Goal: Task Accomplishment & Management: Manage account settings

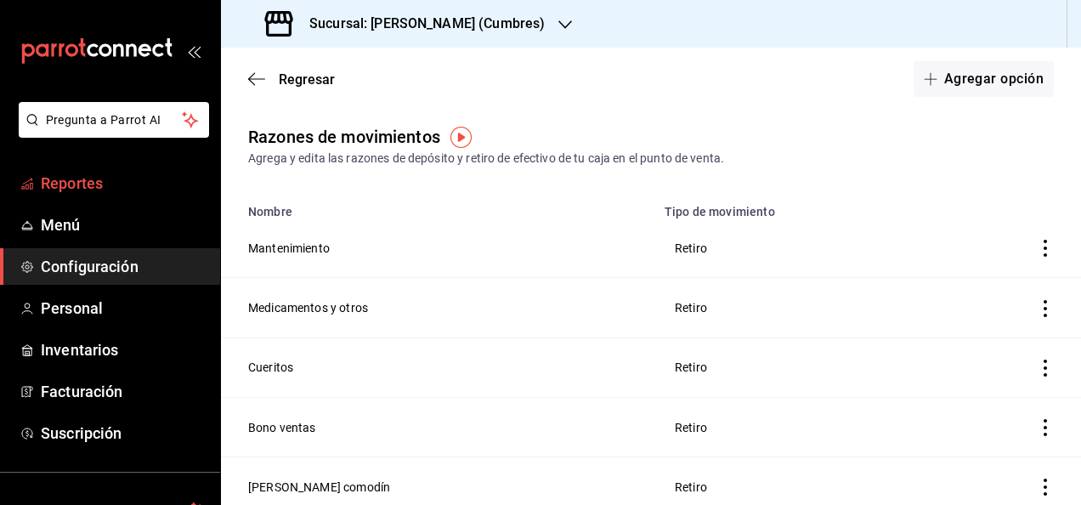
click at [96, 168] on link "Reportes" at bounding box center [110, 183] width 220 height 37
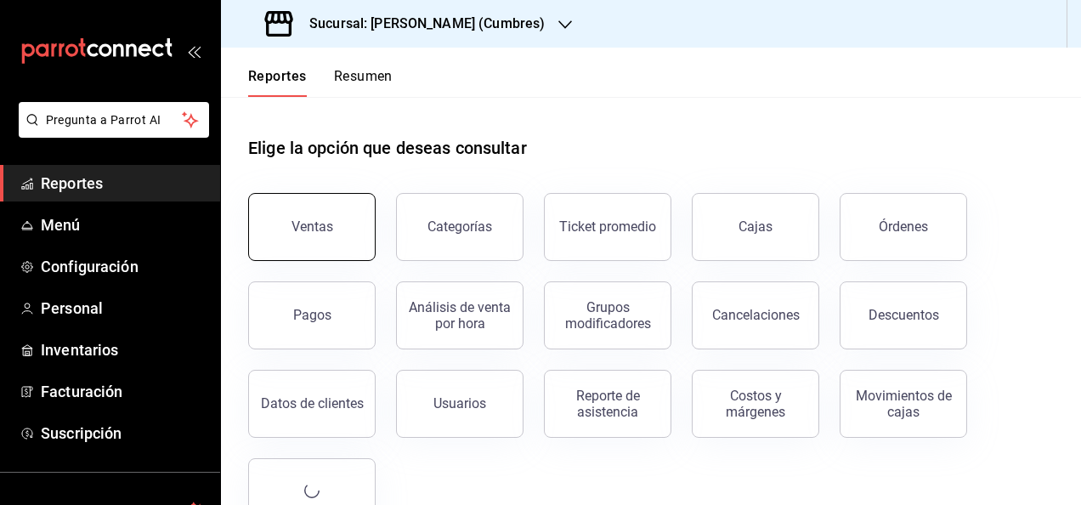
click at [294, 221] on div "Ventas" at bounding box center [313, 226] width 42 height 16
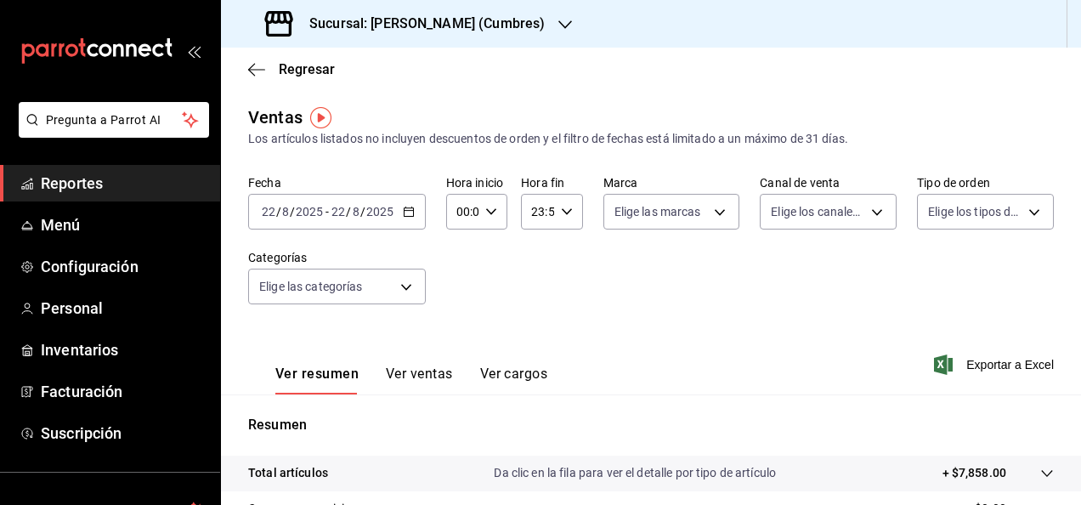
click at [134, 183] on span "Reportes" at bounding box center [124, 183] width 166 height 23
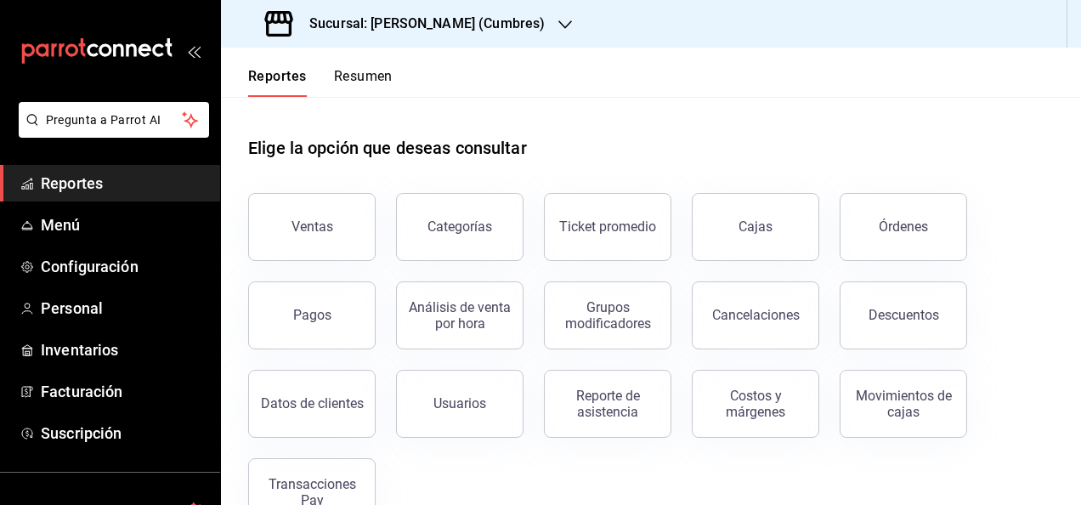
click at [428, 15] on h3 "Sucursal: [PERSON_NAME] (Cumbres)" at bounding box center [420, 24] width 249 height 20
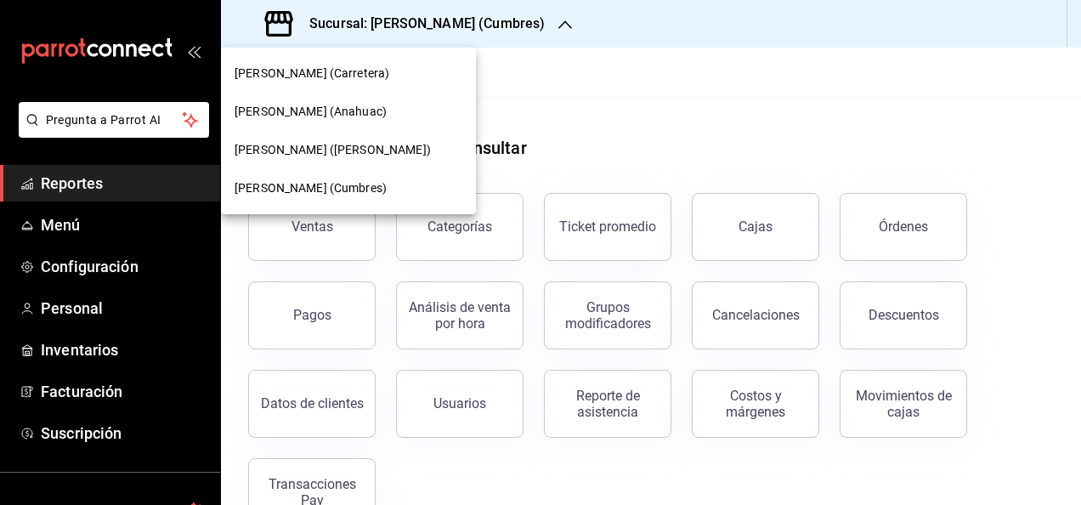
click at [332, 156] on span "[PERSON_NAME] ([PERSON_NAME])" at bounding box center [333, 150] width 196 height 18
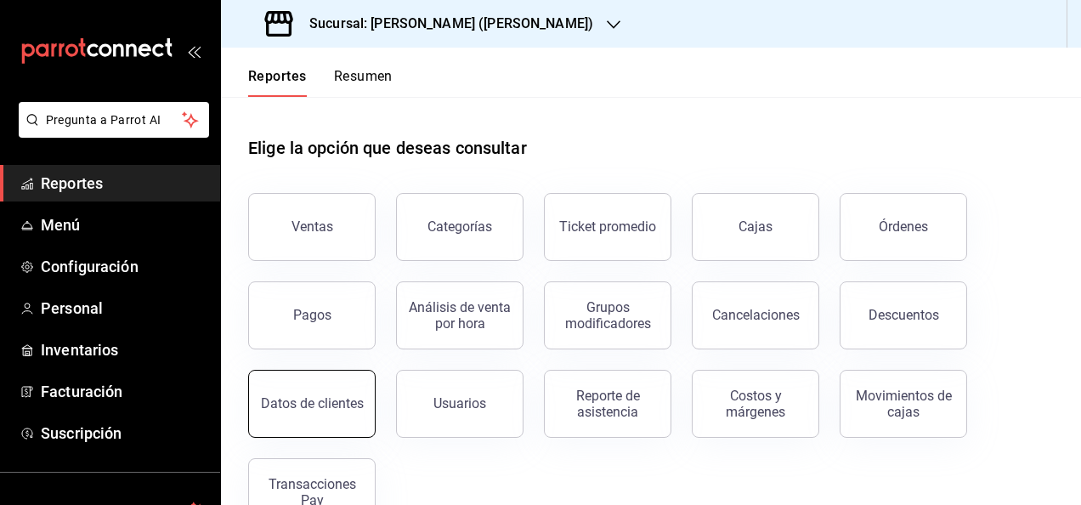
scroll to position [48, 0]
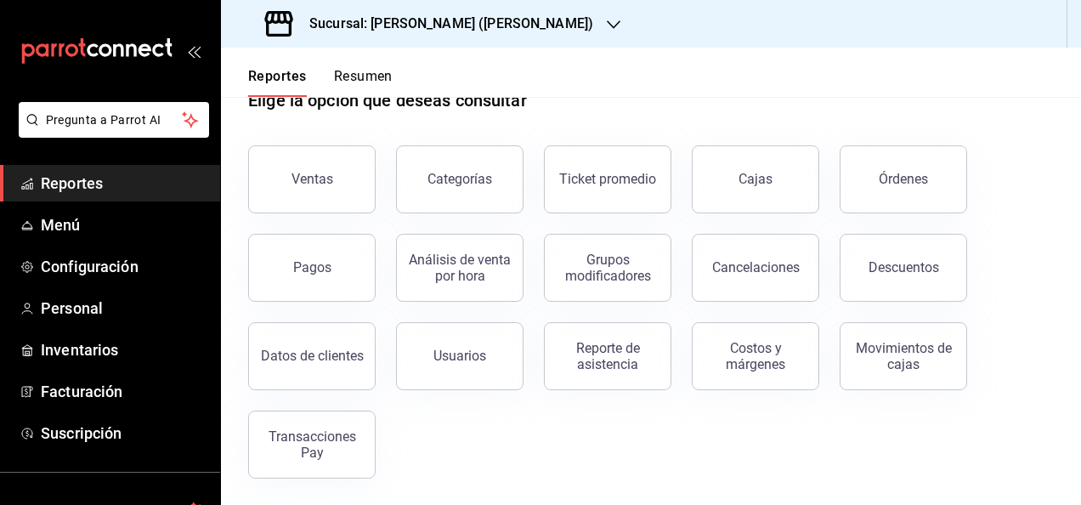
click at [853, 323] on div "Movimientos de cajas" at bounding box center [893, 346] width 148 height 88
click at [869, 346] on div "Movimientos de cajas" at bounding box center [903, 356] width 105 height 32
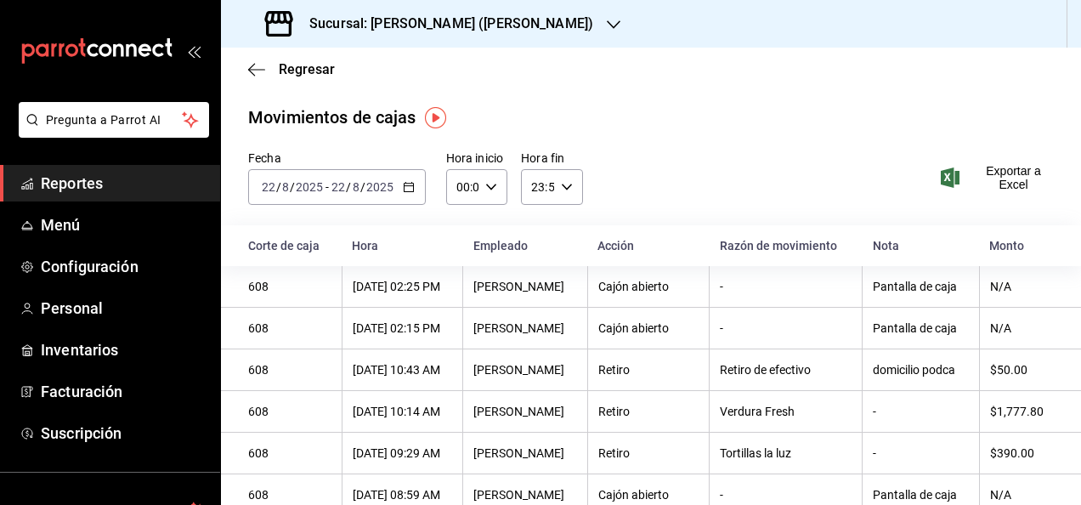
click at [87, 181] on span "Reportes" at bounding box center [124, 183] width 166 height 23
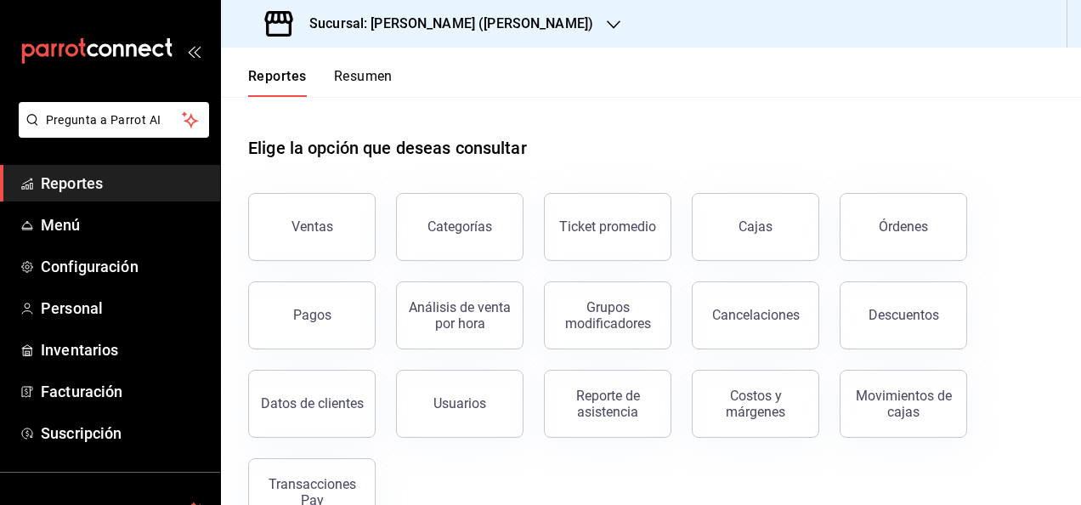
scroll to position [48, 0]
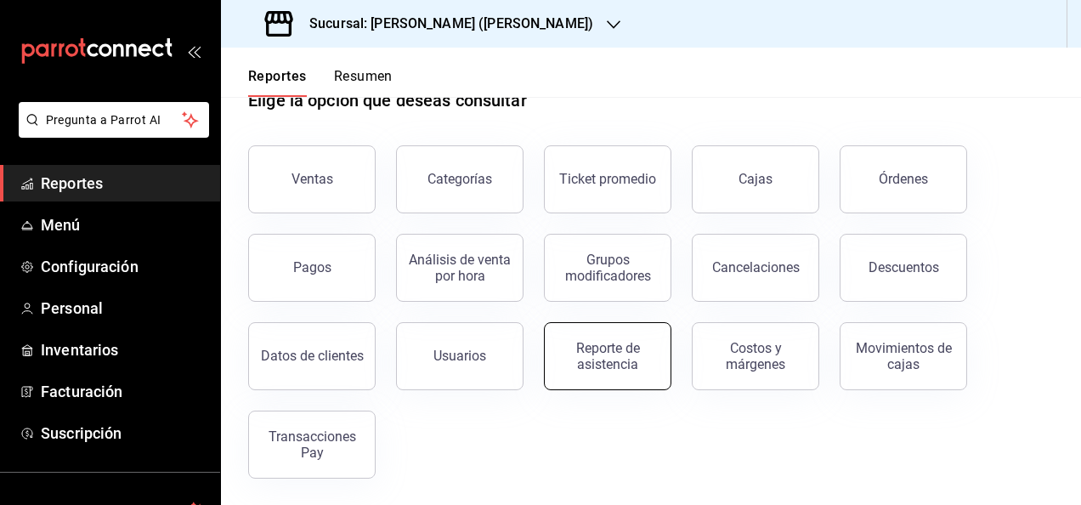
click at [612, 359] on div "Reporte de asistencia" at bounding box center [607, 356] width 105 height 32
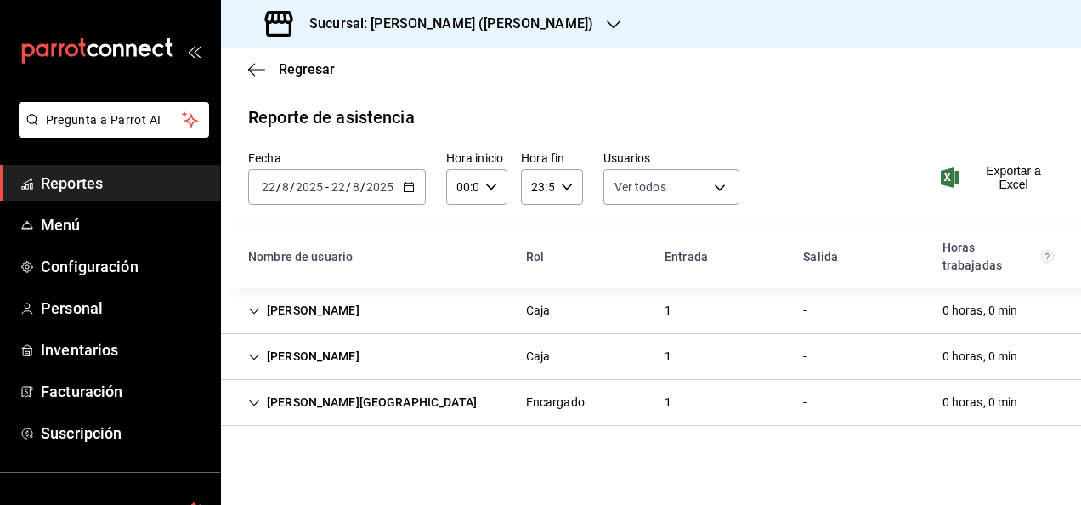
click at [258, 399] on icon "Cell" at bounding box center [254, 403] width 12 height 12
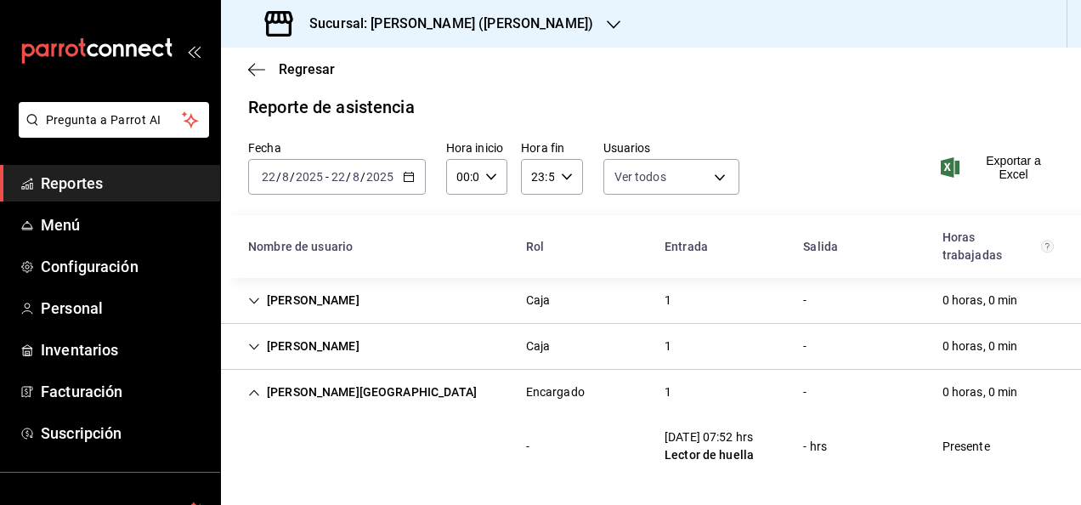
scroll to position [10, 0]
click at [258, 297] on icon "Cell" at bounding box center [254, 301] width 12 height 12
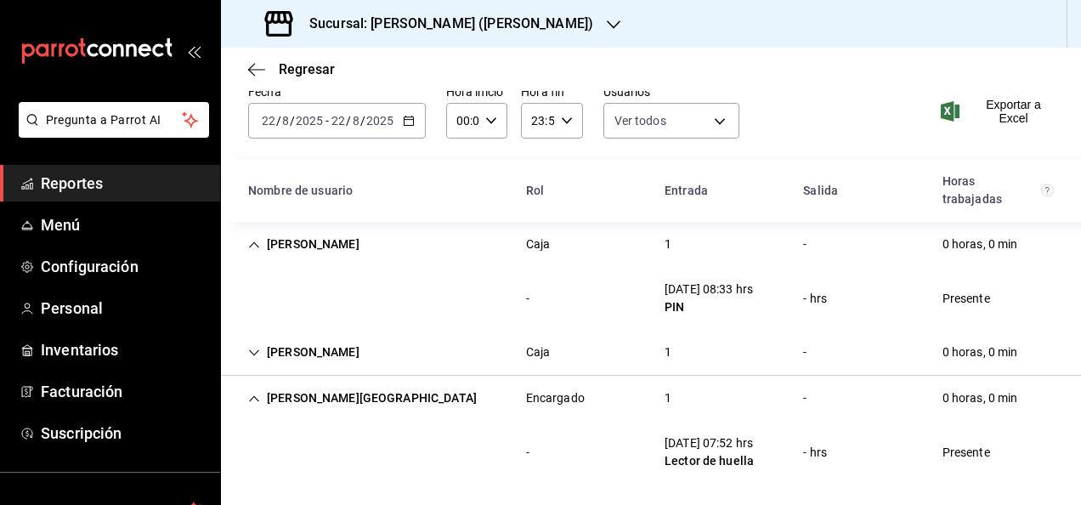
click at [258, 349] on icon "Cell" at bounding box center [254, 353] width 12 height 12
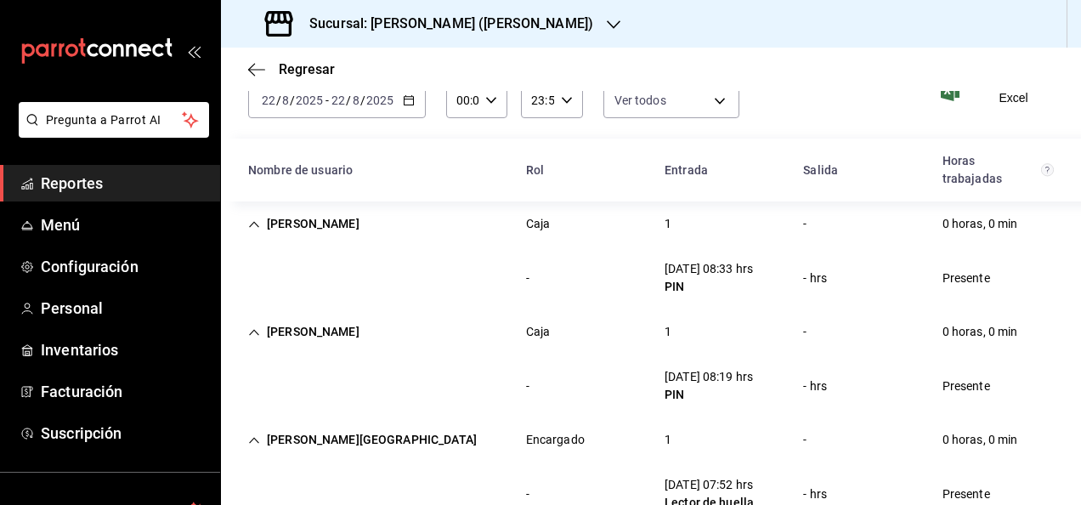
scroll to position [134, 0]
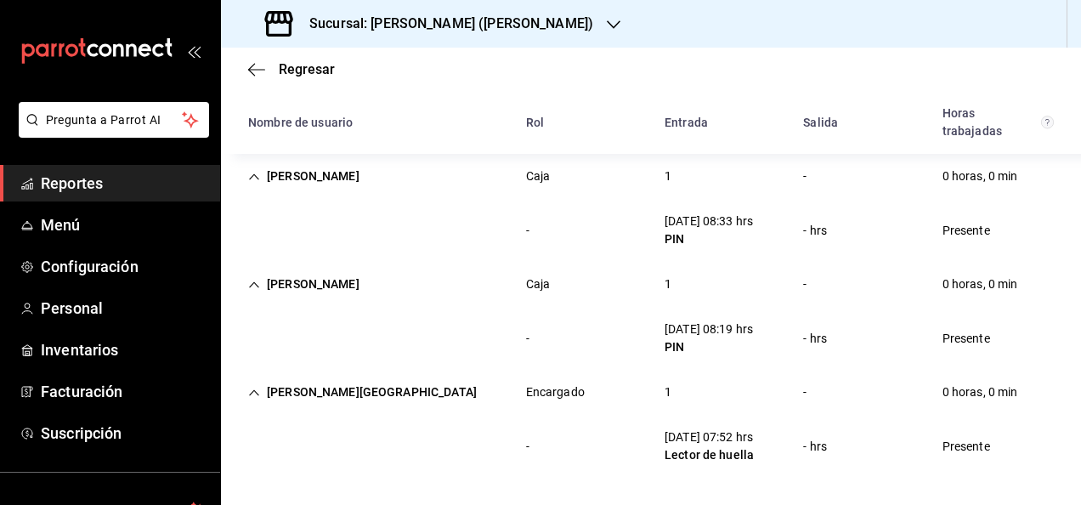
click at [140, 197] on link "Reportes" at bounding box center [110, 183] width 220 height 37
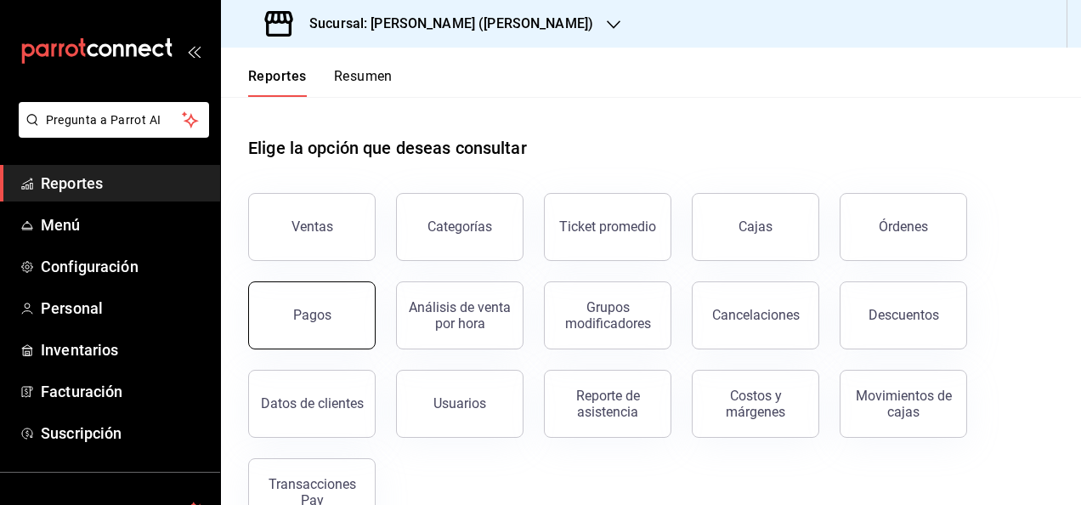
click at [341, 333] on button "Pagos" at bounding box center [311, 315] width 127 height 68
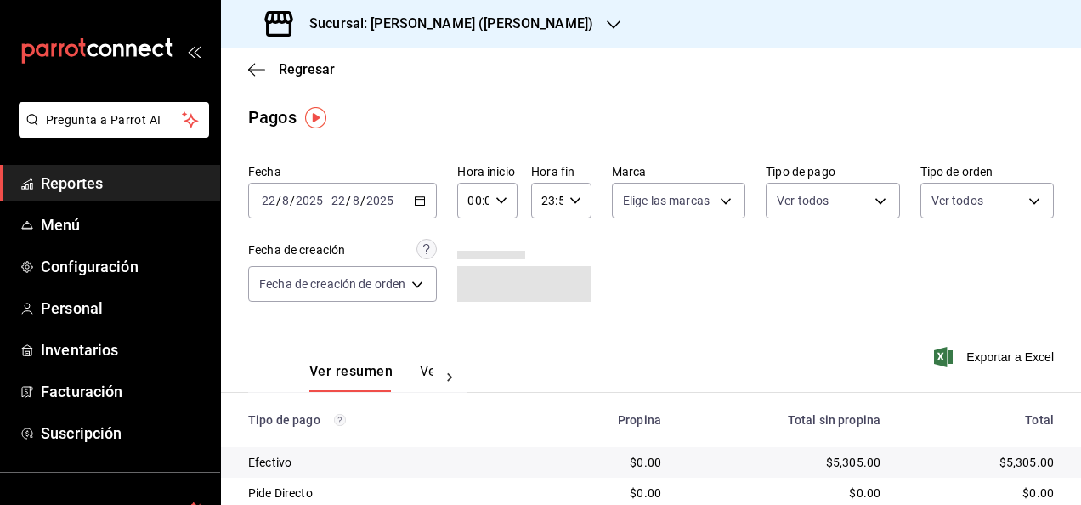
click at [116, 177] on span "Reportes" at bounding box center [124, 183] width 166 height 23
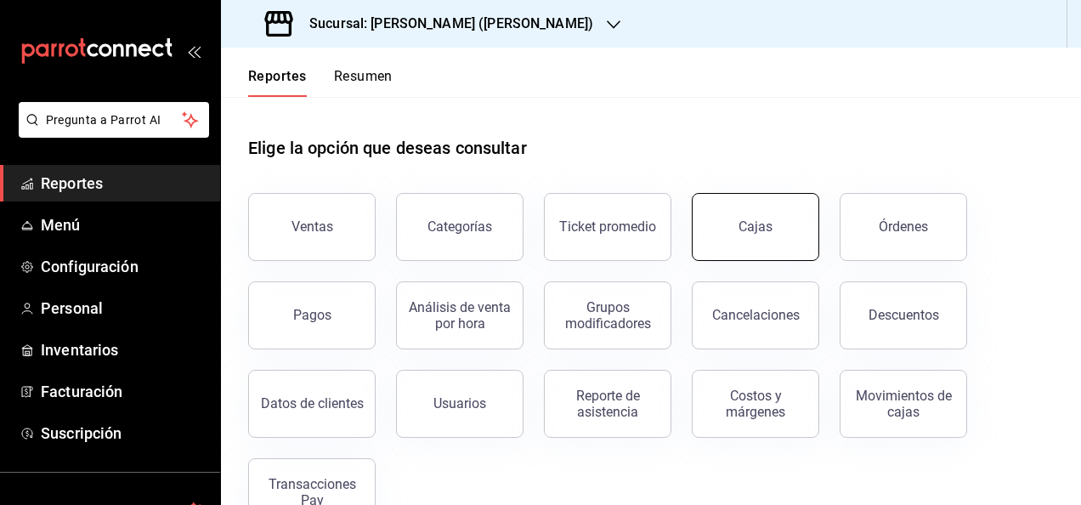
click at [772, 247] on button "Cajas" at bounding box center [755, 227] width 127 height 68
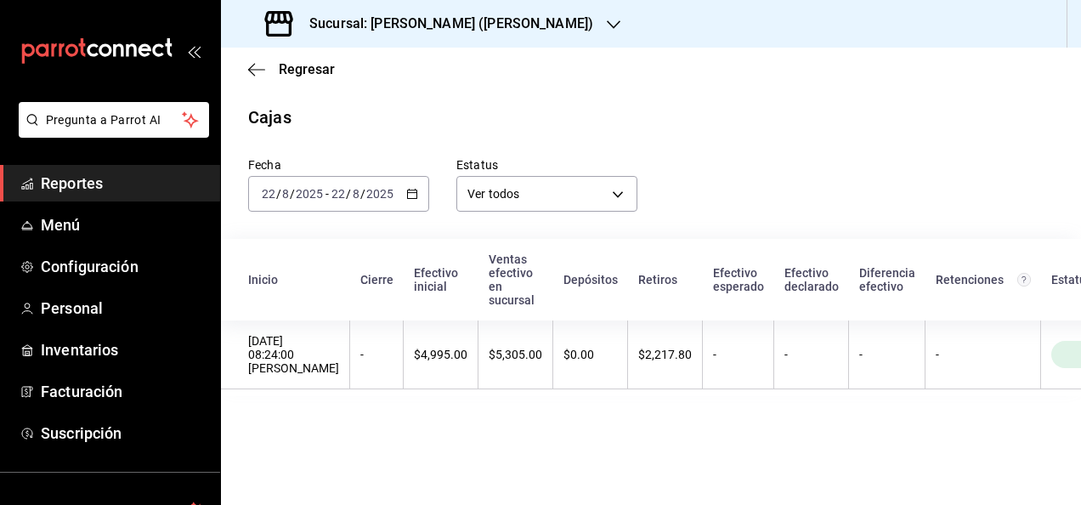
click at [99, 189] on span "Reportes" at bounding box center [124, 183] width 166 height 23
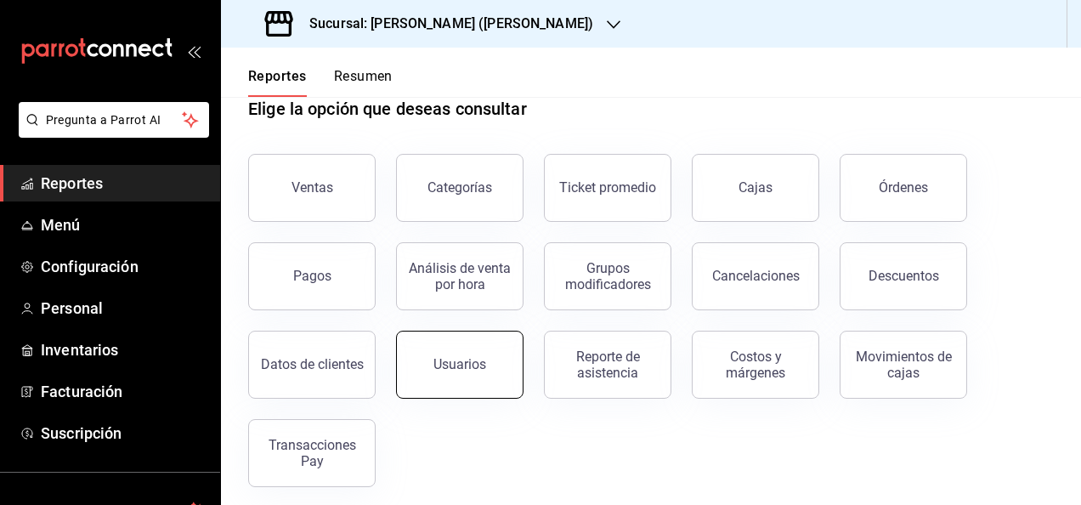
scroll to position [40, 0]
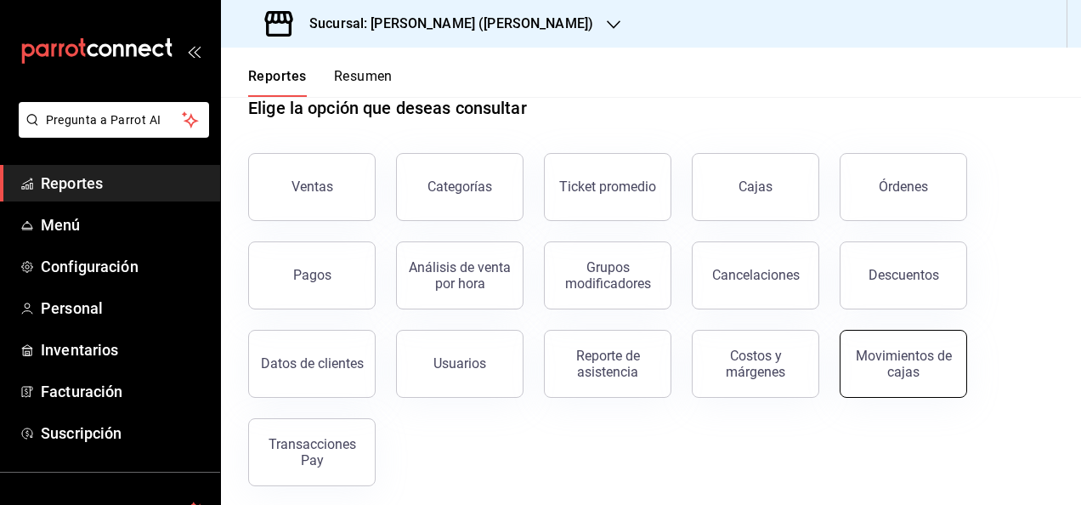
click at [883, 350] on div "Movimientos de cajas" at bounding box center [903, 364] width 105 height 32
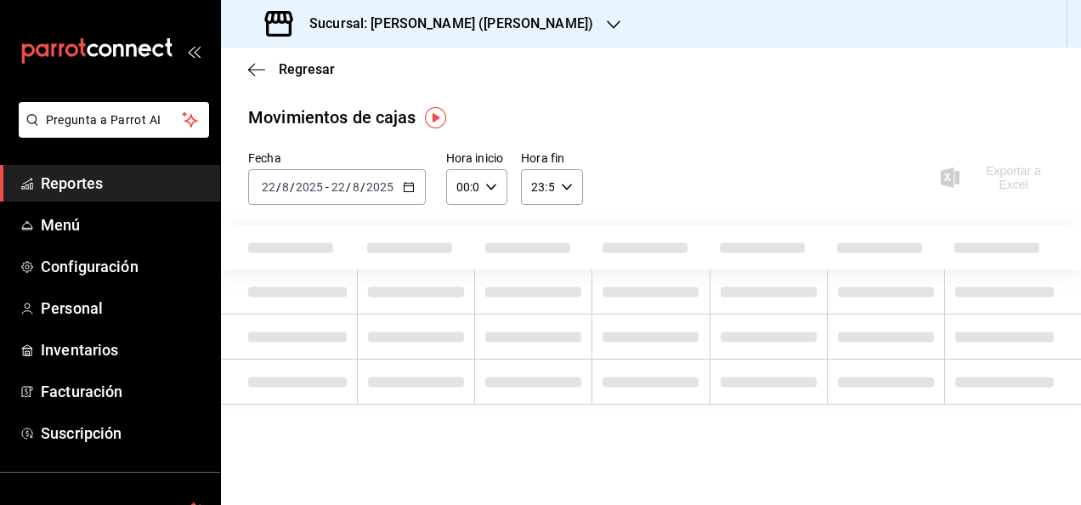
click at [379, 177] on div "[DATE] [DATE] - [DATE] [DATE]" at bounding box center [337, 187] width 178 height 36
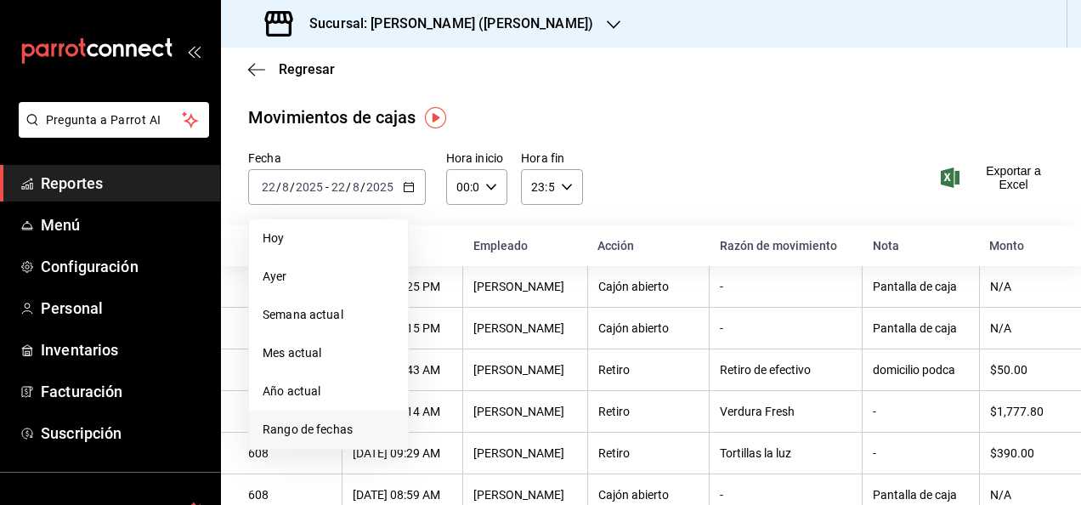
click at [316, 422] on span "Rango de fechas" at bounding box center [329, 430] width 132 height 18
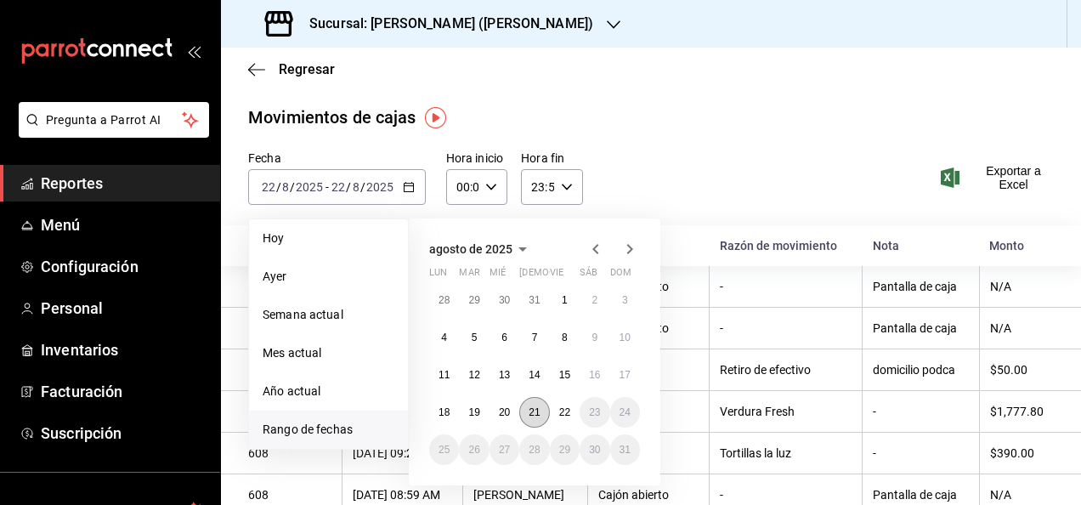
click at [526, 410] on button "21" at bounding box center [534, 412] width 30 height 31
click at [552, 413] on button "22" at bounding box center [565, 412] width 30 height 31
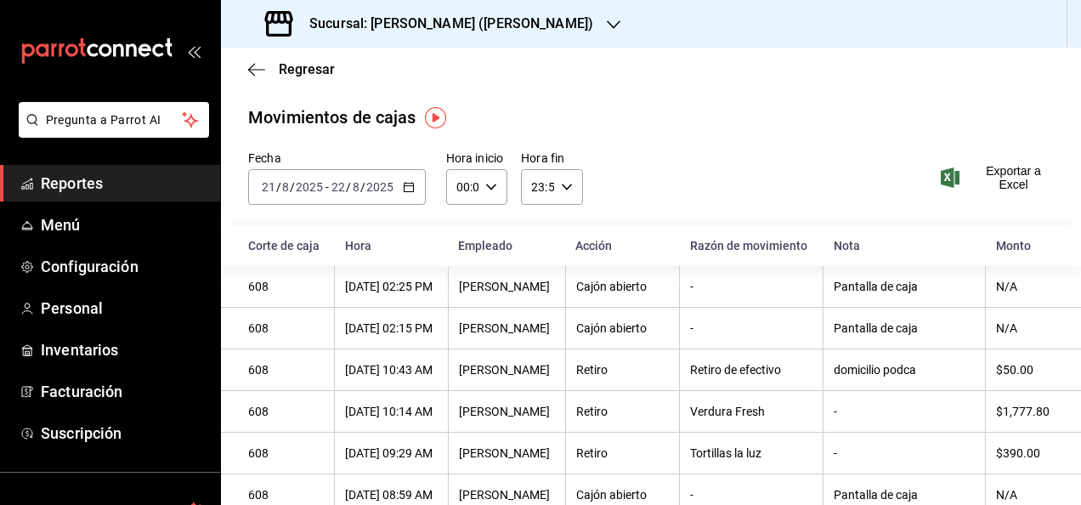
click at [482, 31] on h3 "Sucursal: [PERSON_NAME] ([PERSON_NAME])" at bounding box center [444, 24] width 297 height 20
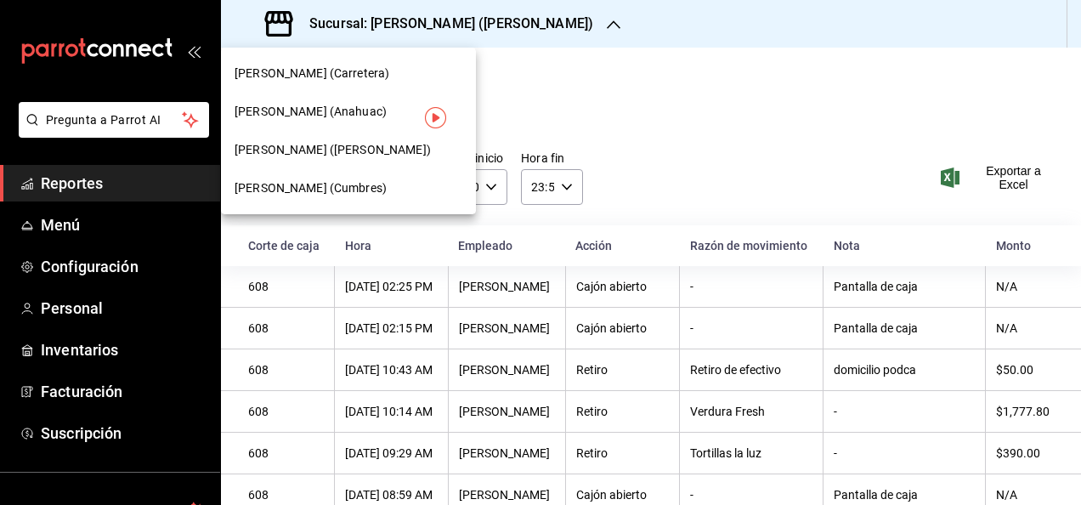
click at [683, 82] on div at bounding box center [540, 252] width 1081 height 505
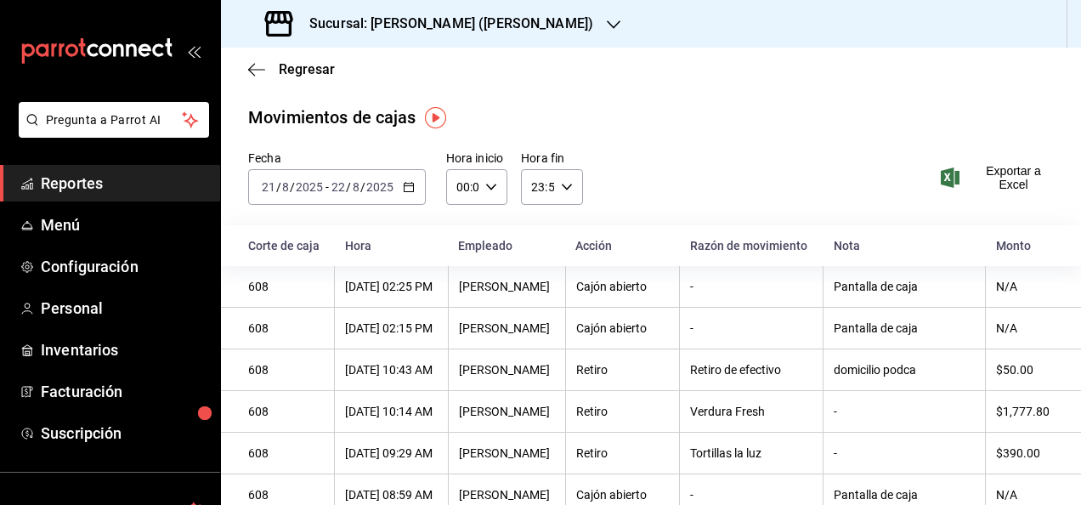
scroll to position [136, 0]
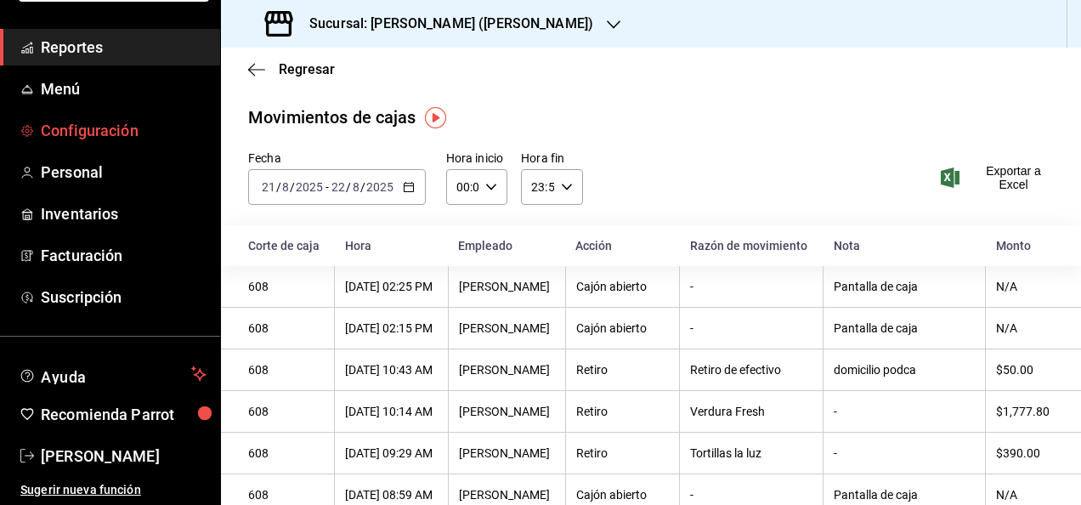
click at [83, 120] on span "Configuración" at bounding box center [124, 130] width 166 height 23
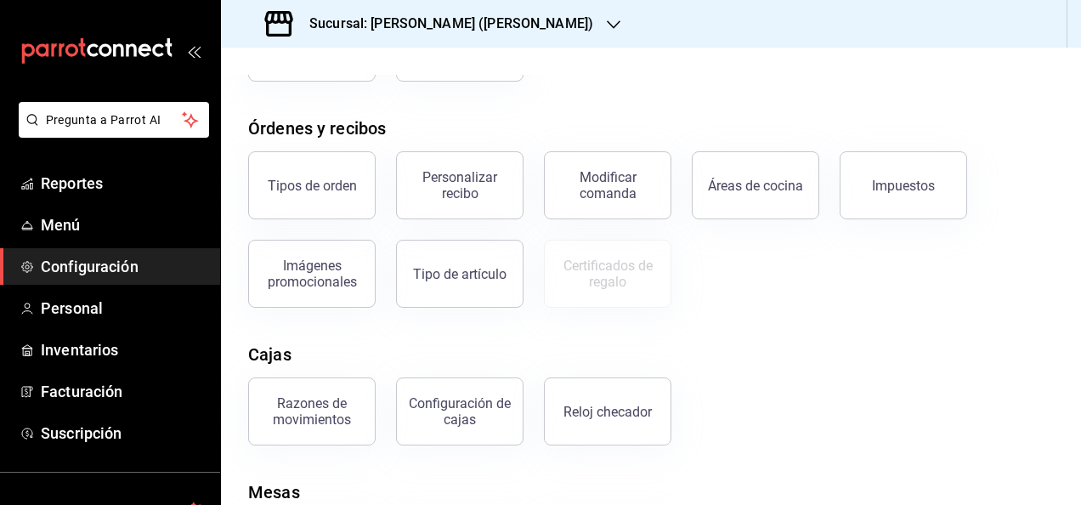
scroll to position [272, 0]
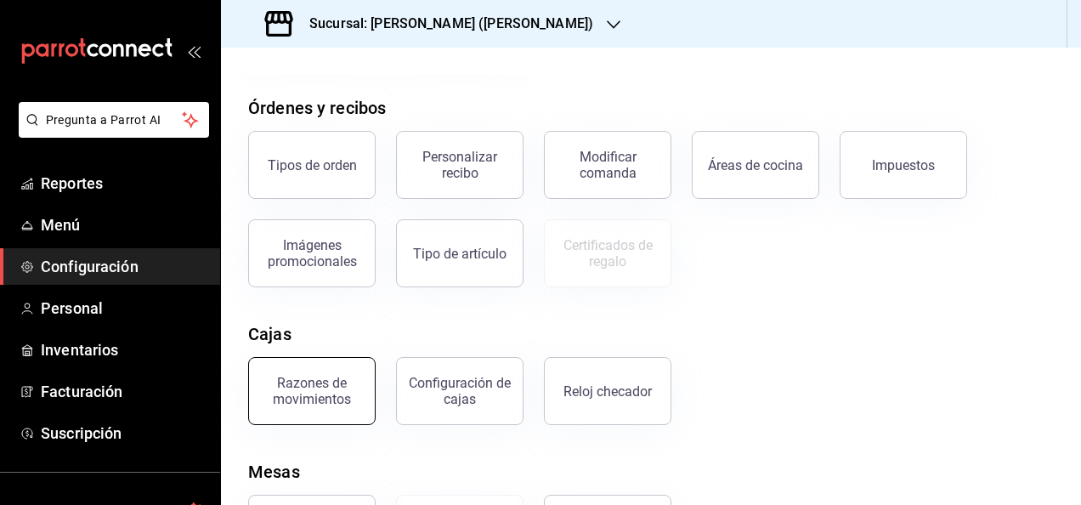
click at [327, 393] on div "Razones de movimientos" at bounding box center [311, 391] width 105 height 32
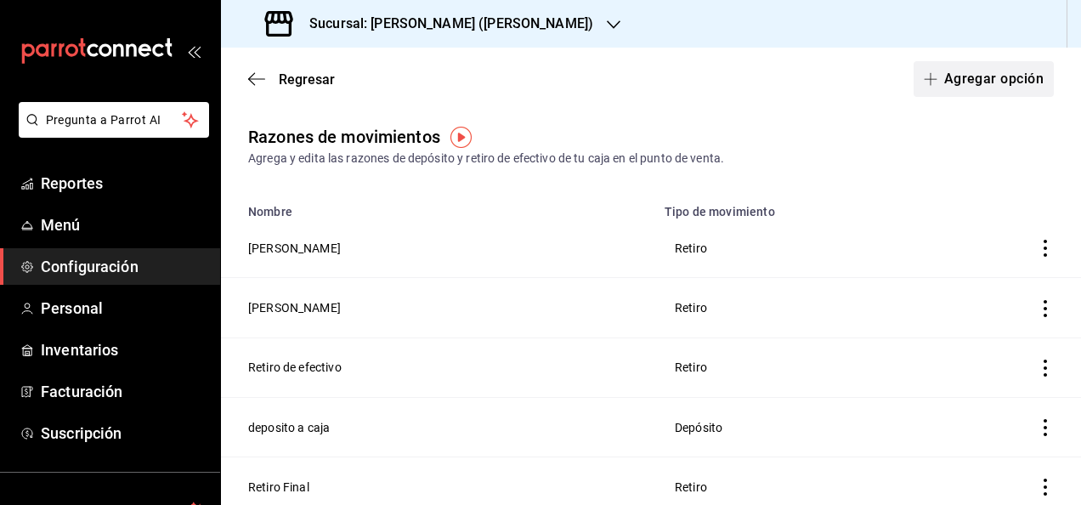
click at [967, 87] on button "Agregar opción" at bounding box center [984, 79] width 140 height 36
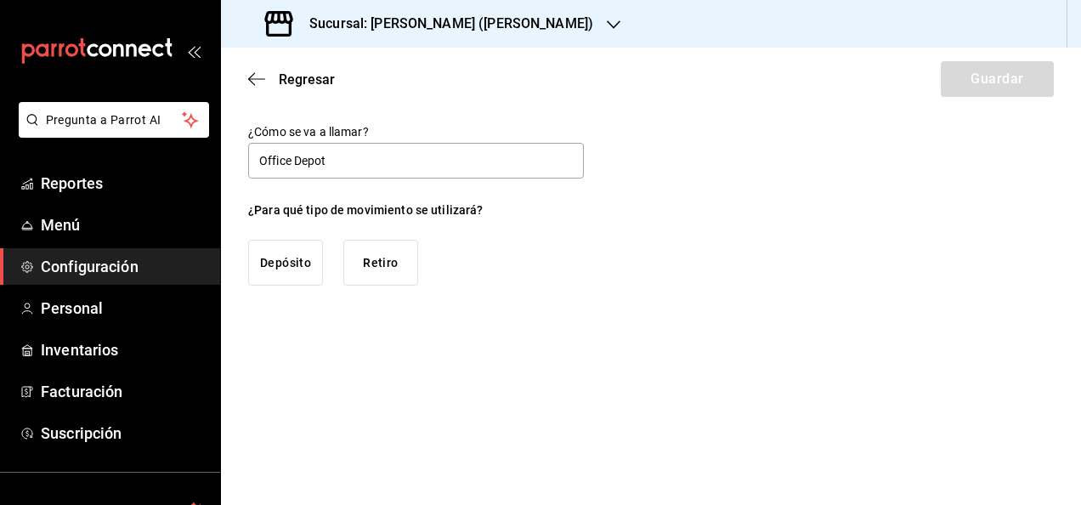
type input "Office Depot"
click at [375, 255] on button "Retiro" at bounding box center [380, 263] width 75 height 46
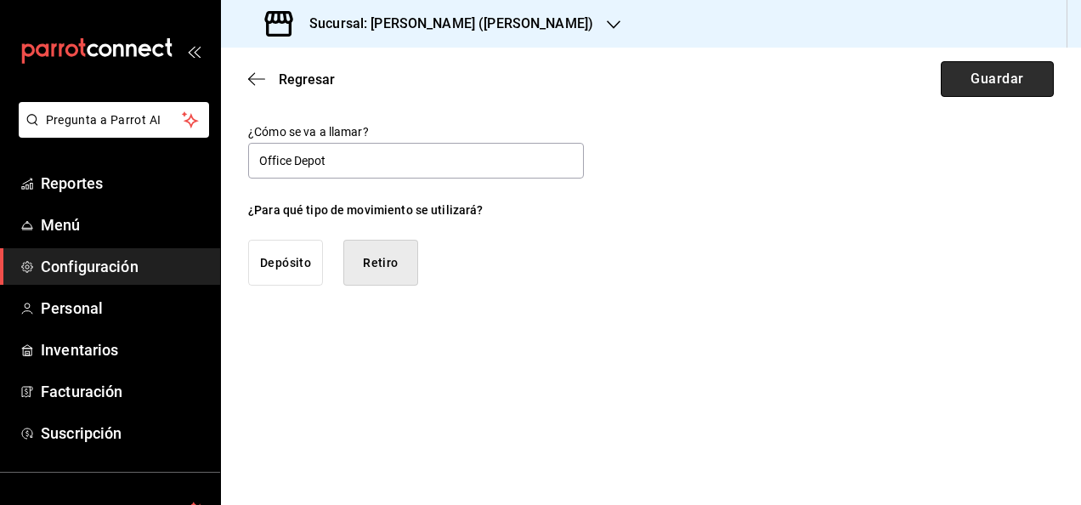
click at [960, 83] on button "Guardar" at bounding box center [997, 79] width 113 height 36
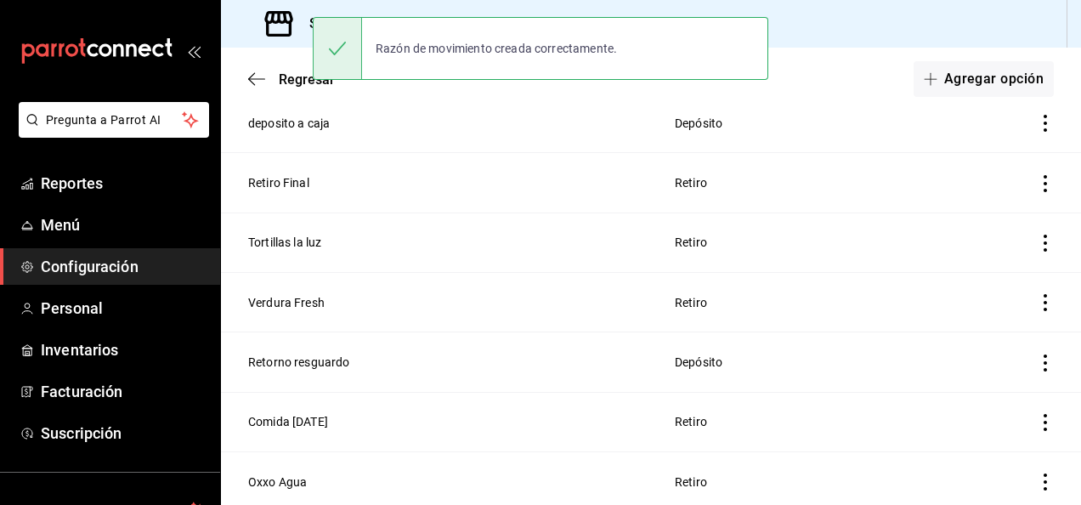
scroll to position [370, 0]
